Goal: Use online tool/utility: Utilize a website feature to perform a specific function

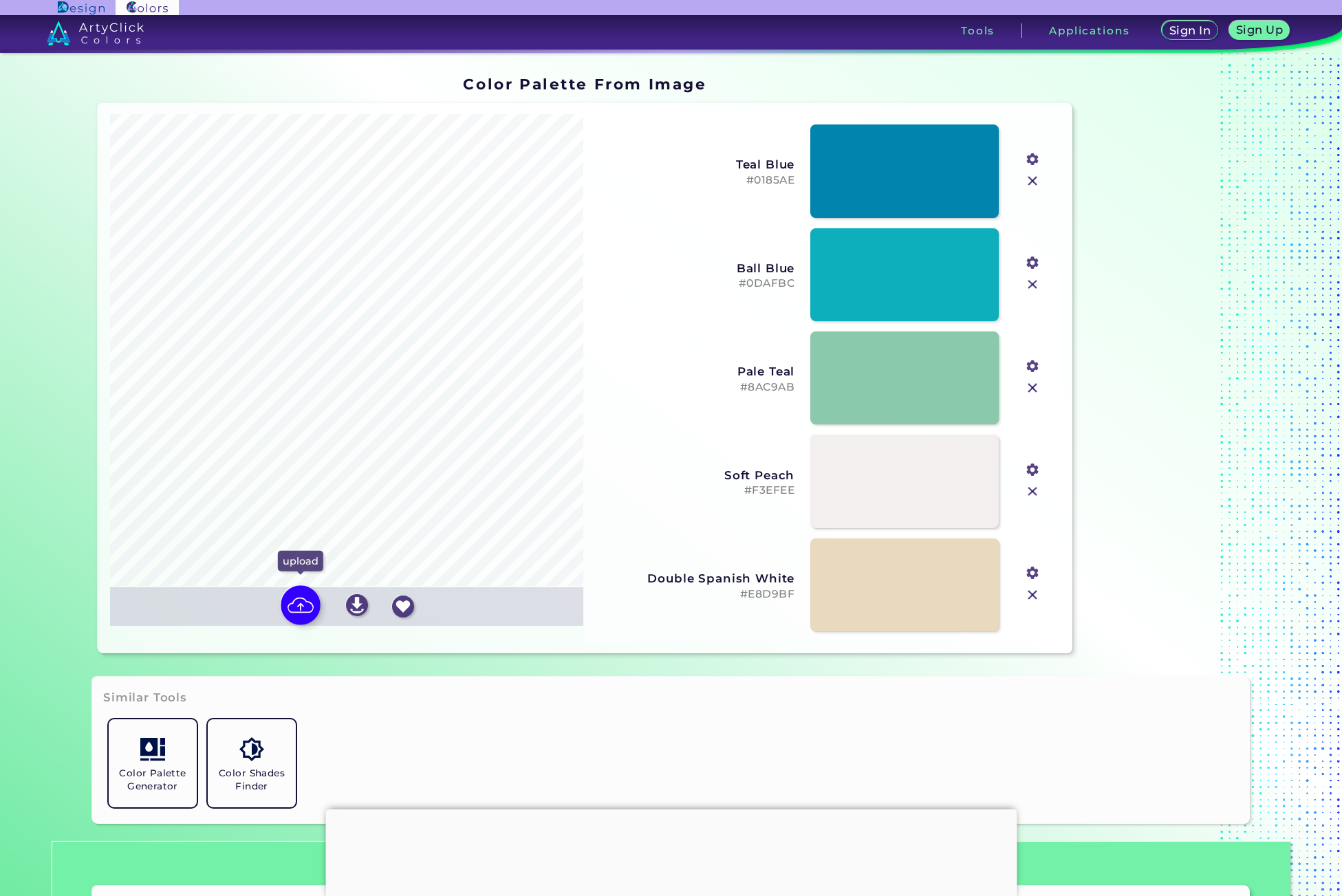
click at [298, 609] on img at bounding box center [301, 605] width 40 height 40
click at [0, 0] on input "file" at bounding box center [0, 0] width 0 height 0
type input "#f6eedf"
type input "#6da7a2"
type input "#efb1a8"
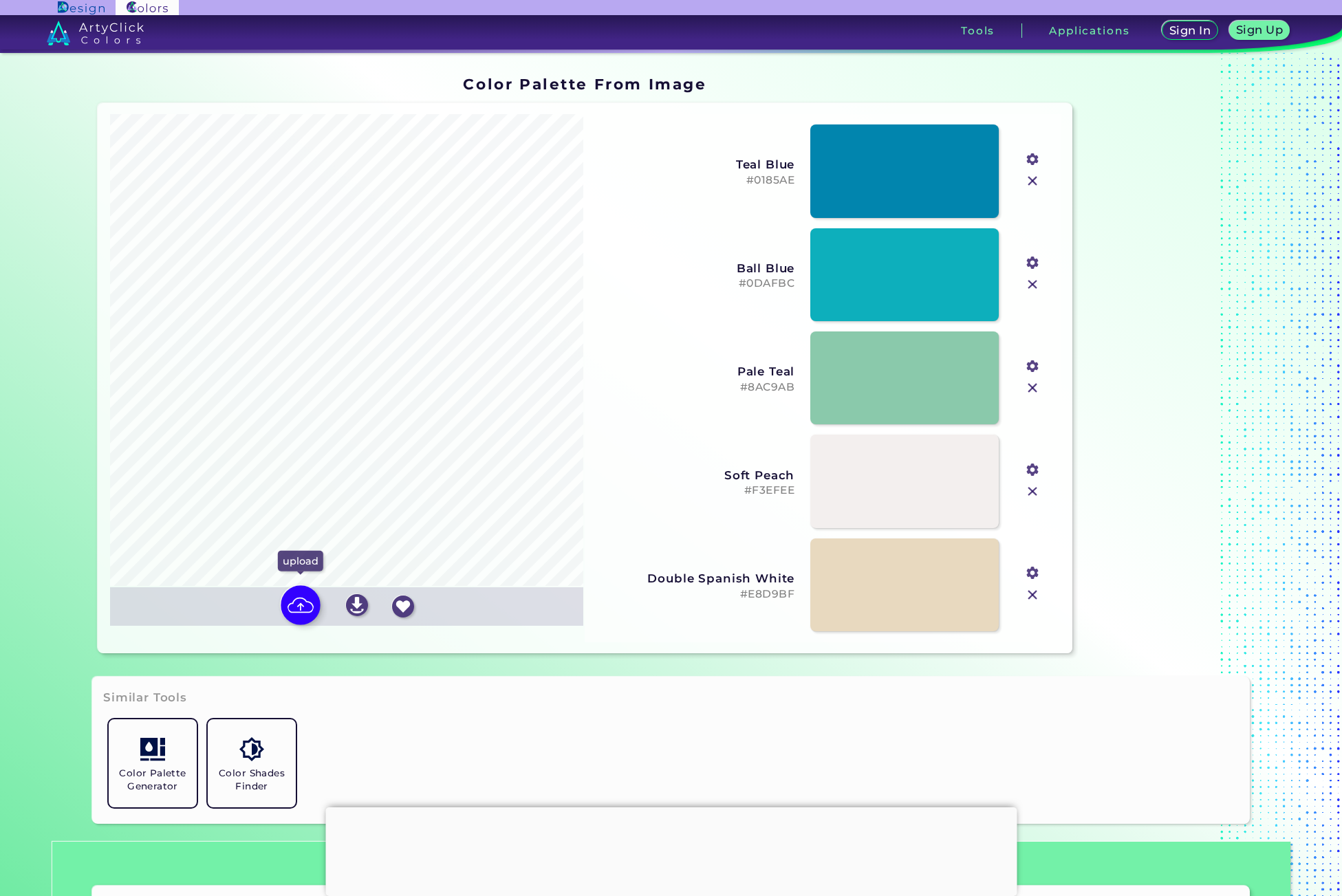
type input "#c32b37"
type input "#acd2ca"
type input "#fdfdf4"
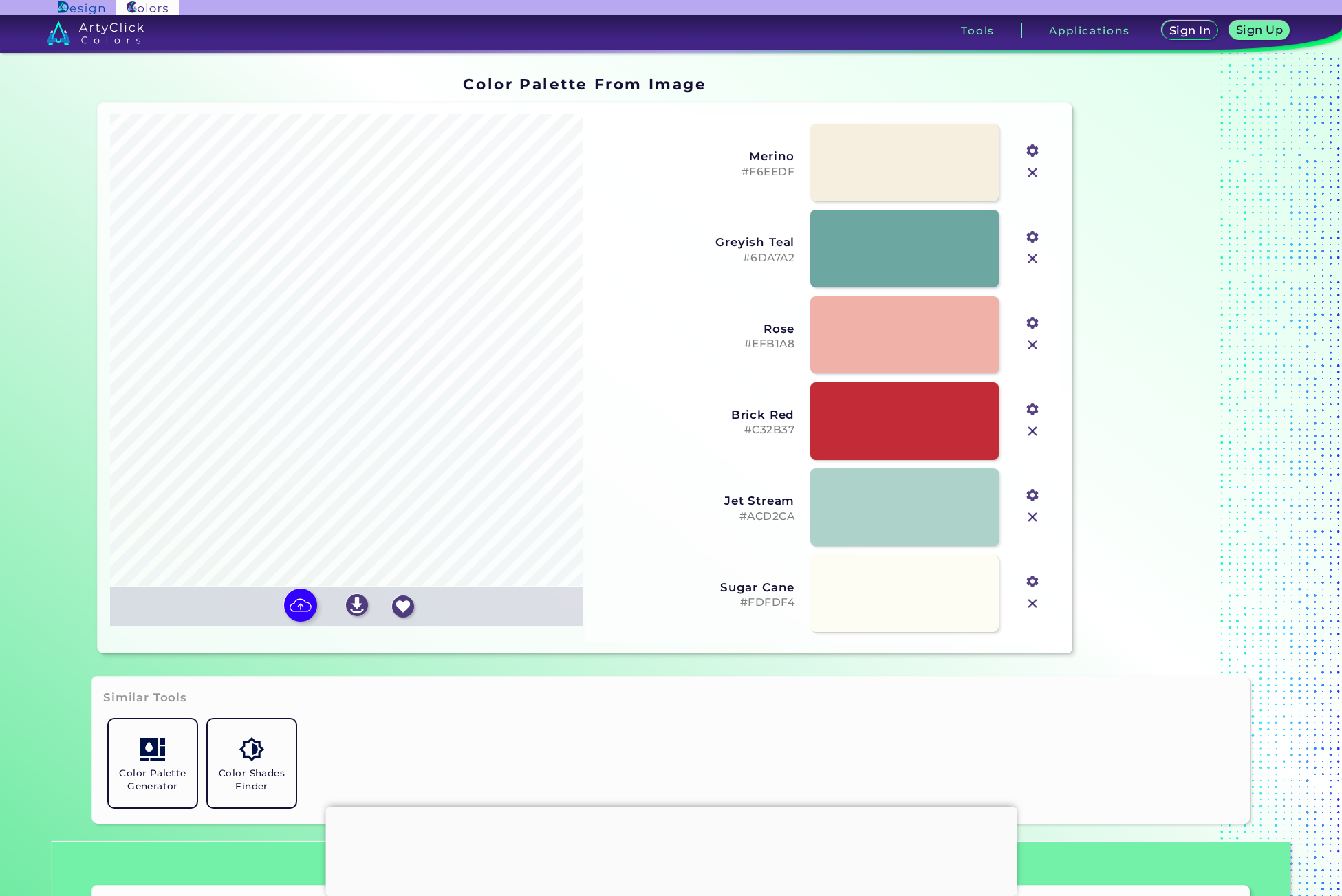
click at [1036, 411] on input "#c32b37" at bounding box center [1031, 407] width 17 height 17
click at [847, 346] on link at bounding box center [905, 335] width 191 height 79
type input "#c32b37"
drag, startPoint x: 800, startPoint y: 172, endPoint x: 777, endPoint y: 172, distance: 23.0
click at [784, 172] on div "Merino #F6EEDF #f6eedf" at bounding box center [804, 162] width 465 height 86
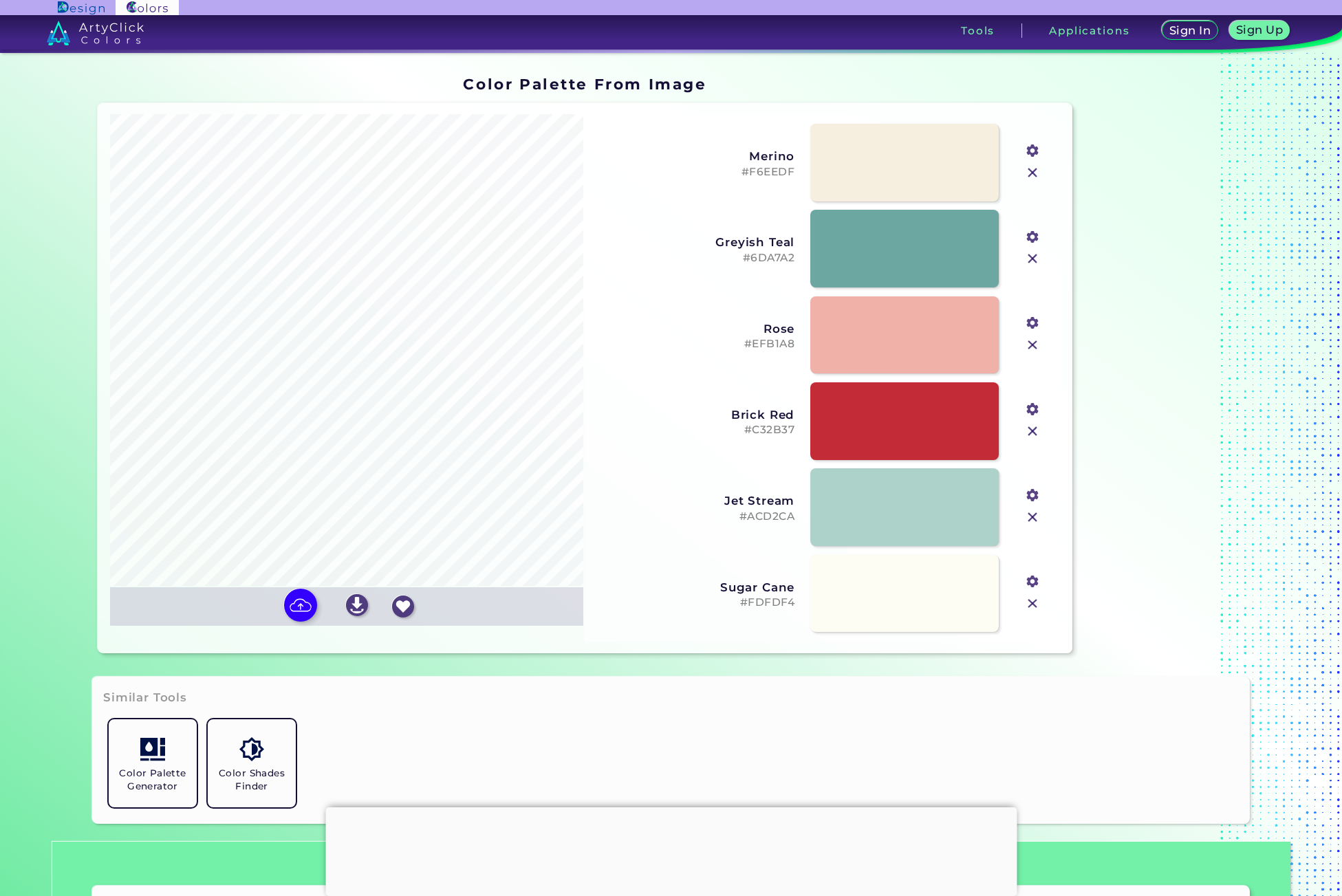
click at [755, 176] on h5 "#F6EEDF" at bounding box center [695, 172] width 199 height 13
